Goal: Task Accomplishment & Management: Manage account settings

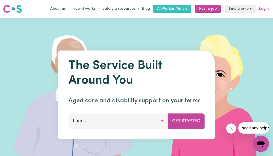
click at [264, 7] on link "Login" at bounding box center [264, 9] width 12 height 8
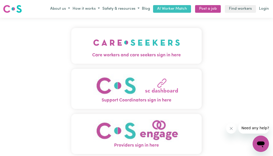
click at [125, 51] on img "Care workers and care seekers sign in here" at bounding box center [136, 42] width 87 height 19
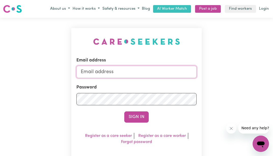
click at [93, 69] on input "Email address" at bounding box center [136, 72] width 120 height 12
type input "[EMAIL_ADDRESS][DOMAIN_NAME]"
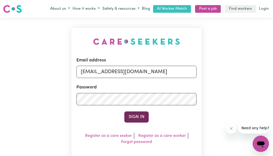
click at [145, 116] on button "Sign In" at bounding box center [136, 116] width 24 height 11
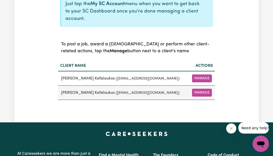
scroll to position [178, 0]
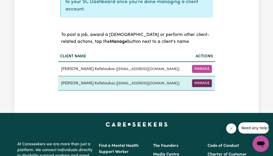
click at [197, 81] on button "Manage" at bounding box center [202, 83] width 20 height 8
